Goal: Information Seeking & Learning: Learn about a topic

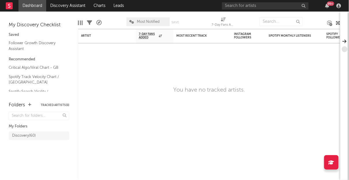
click at [262, 2] on div "99 +" at bounding box center [282, 6] width 121 height 12
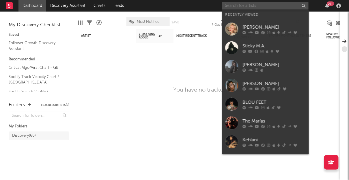
click at [259, 5] on input "text" at bounding box center [265, 5] width 87 height 7
paste input "https://www.instagram.com/skinyz/"
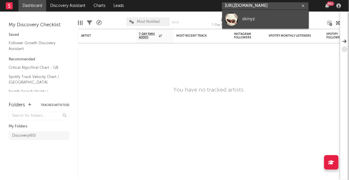
type input "https://www.instagram.com/skinyz/"
click at [245, 22] on div "skinyz" at bounding box center [273, 19] width 63 height 7
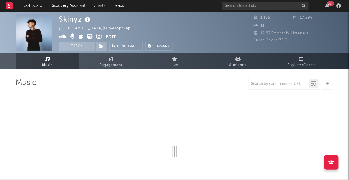
select select "1w"
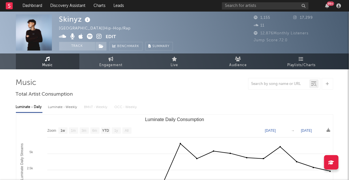
click at [144, 105] on div "Luminate - Daily Luminate - Weekly BMAT - Weekly OCC - Weekly" at bounding box center [174, 107] width 317 height 10
click at [243, 5] on input "text" at bounding box center [265, 5] width 87 height 7
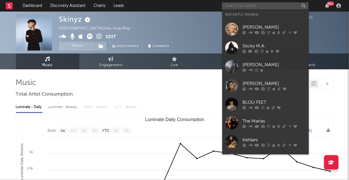
paste input "https://www.instagram.com/lara91k/"
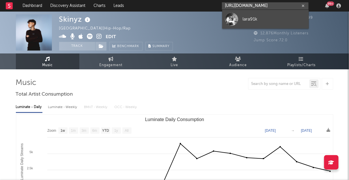
type input "https://www.instagram.com/lara91k/"
click at [242, 23] on link "lara91k" at bounding box center [265, 19] width 87 height 19
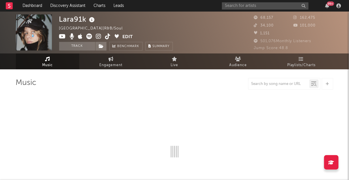
select select "6m"
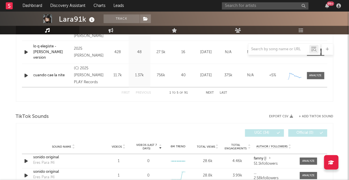
scroll to position [331, 0]
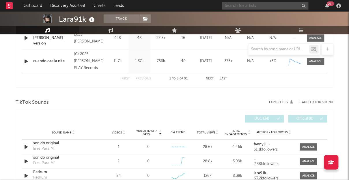
click at [270, 7] on input "text" at bounding box center [265, 5] width 87 height 7
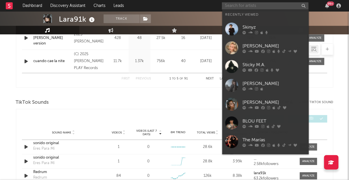
paste input "https://www.instagram.com/kaydy_cain/"
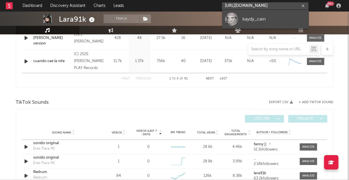
type input "https://www.instagram.com/kaydy_cain/"
click at [255, 21] on div "kaydy_cain" at bounding box center [273, 19] width 63 height 7
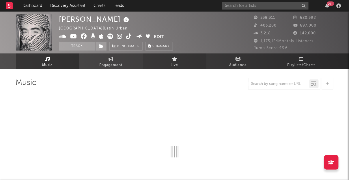
select select "6m"
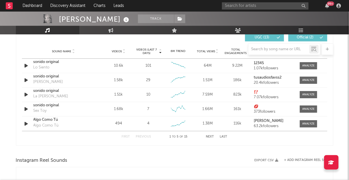
scroll to position [400, 0]
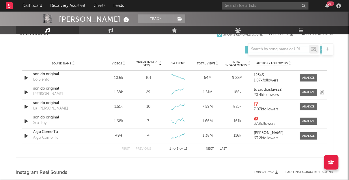
click at [26, 91] on icon "button" at bounding box center [26, 92] width 6 height 7
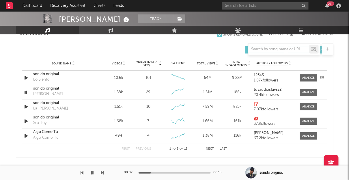
click at [26, 76] on icon "button" at bounding box center [26, 77] width 6 height 7
click at [26, 78] on icon "button" at bounding box center [25, 77] width 5 height 7
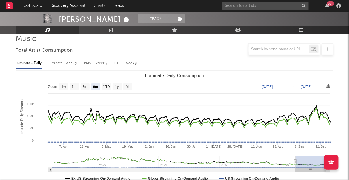
scroll to position [0, 0]
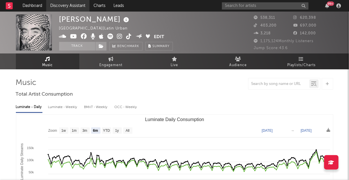
click at [61, 1] on link "Discovery Assistant" at bounding box center [67, 6] width 43 height 12
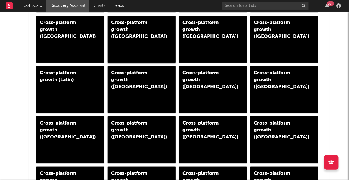
scroll to position [364, 0]
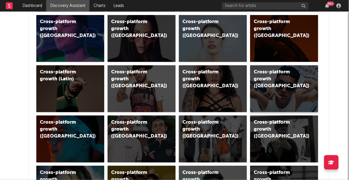
click at [283, 95] on div "Cross-platform growth (Spain)" at bounding box center [284, 88] width 68 height 47
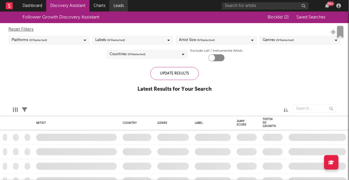
checkbox input "true"
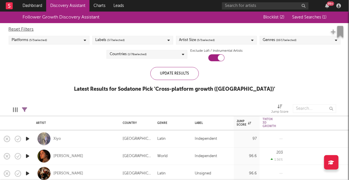
click at [120, 43] on span "( 3 / 7 selected)" at bounding box center [116, 40] width 18 height 7
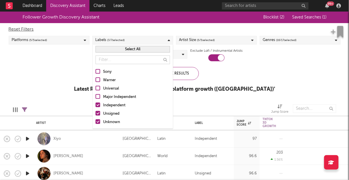
click at [124, 52] on button "Select All" at bounding box center [132, 49] width 74 height 7
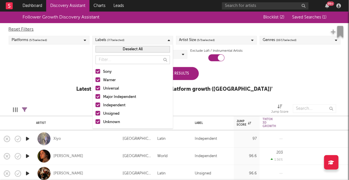
click at [194, 73] on div "Update Results" at bounding box center [174, 73] width 48 height 13
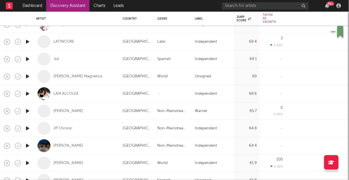
drag, startPoint x: 60, startPoint y: 123, endPoint x: 76, endPoint y: 1, distance: 123.6
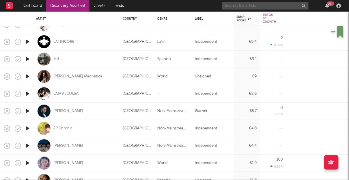
click at [258, 6] on input "text" at bounding box center [265, 5] width 87 height 7
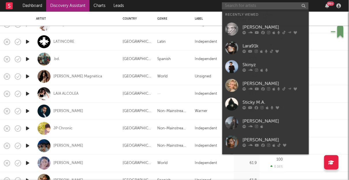
paste input "https://www.instagram.com/rojuu/"
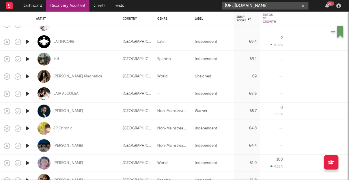
type input "https://www.instagram.com/rojuu/"
click at [250, 7] on input "https://www.instagram.com/rojuu/" at bounding box center [265, 5] width 87 height 7
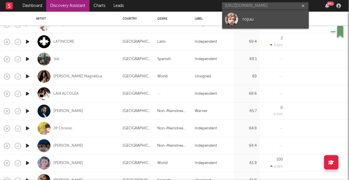
click at [246, 19] on div "rojuu" at bounding box center [273, 19] width 63 height 7
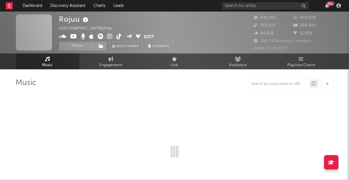
select select "6m"
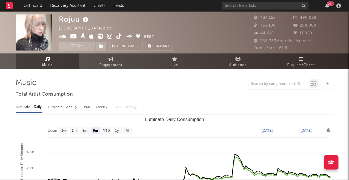
select select "6m"
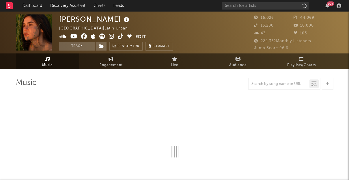
select select "6m"
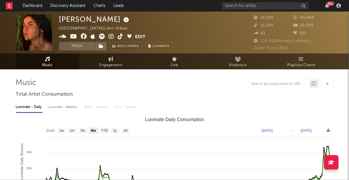
click at [111, 35] on icon at bounding box center [111, 36] width 5 height 6
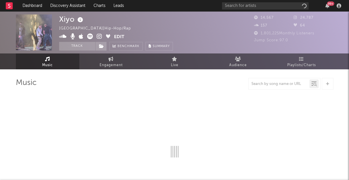
select select "6m"
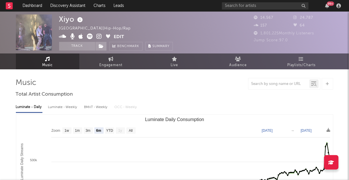
click at [99, 34] on icon at bounding box center [99, 36] width 5 height 6
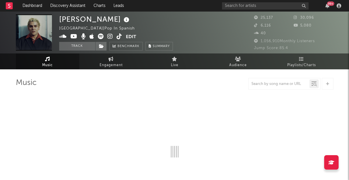
select select "6m"
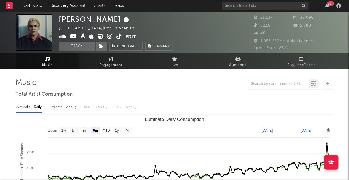
click at [110, 36] on icon at bounding box center [109, 36] width 5 height 6
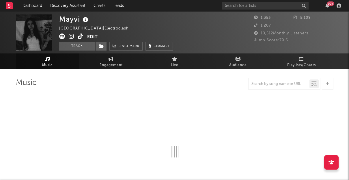
select select "1w"
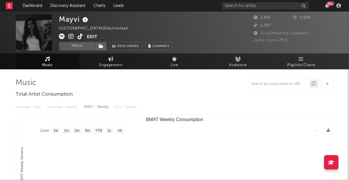
click at [71, 36] on icon at bounding box center [71, 36] width 5 height 6
